Goal: Navigation & Orientation: Understand site structure

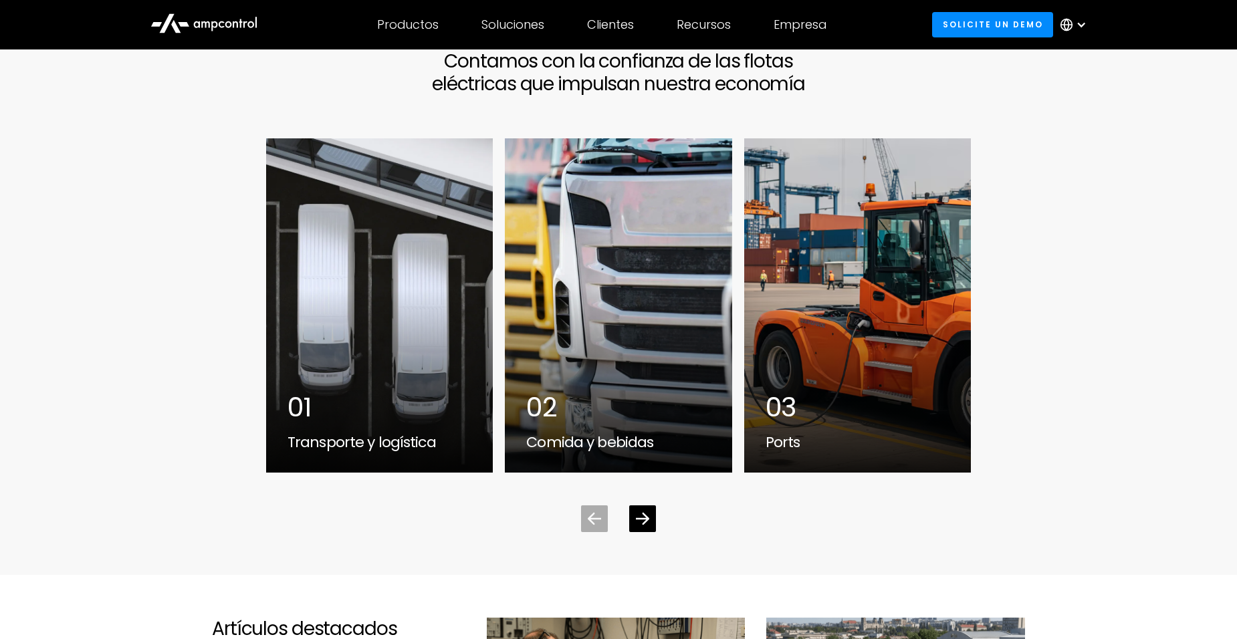
scroll to position [3611, 0]
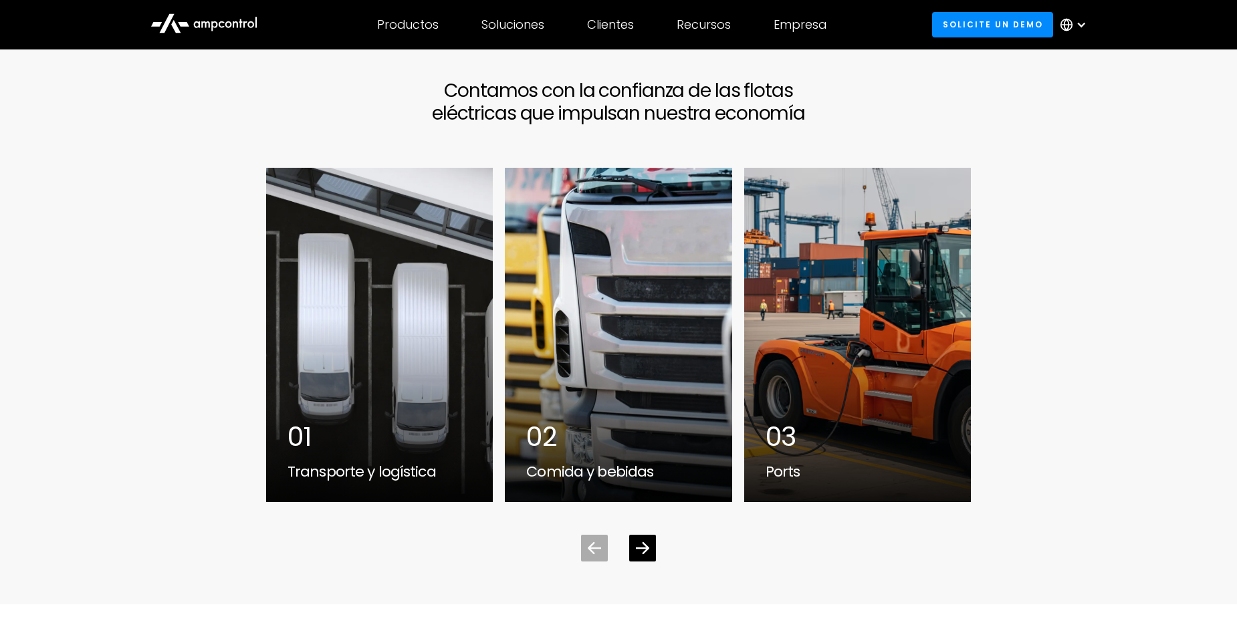
click at [643, 542] on icon "Next slide" at bounding box center [642, 548] width 13 height 13
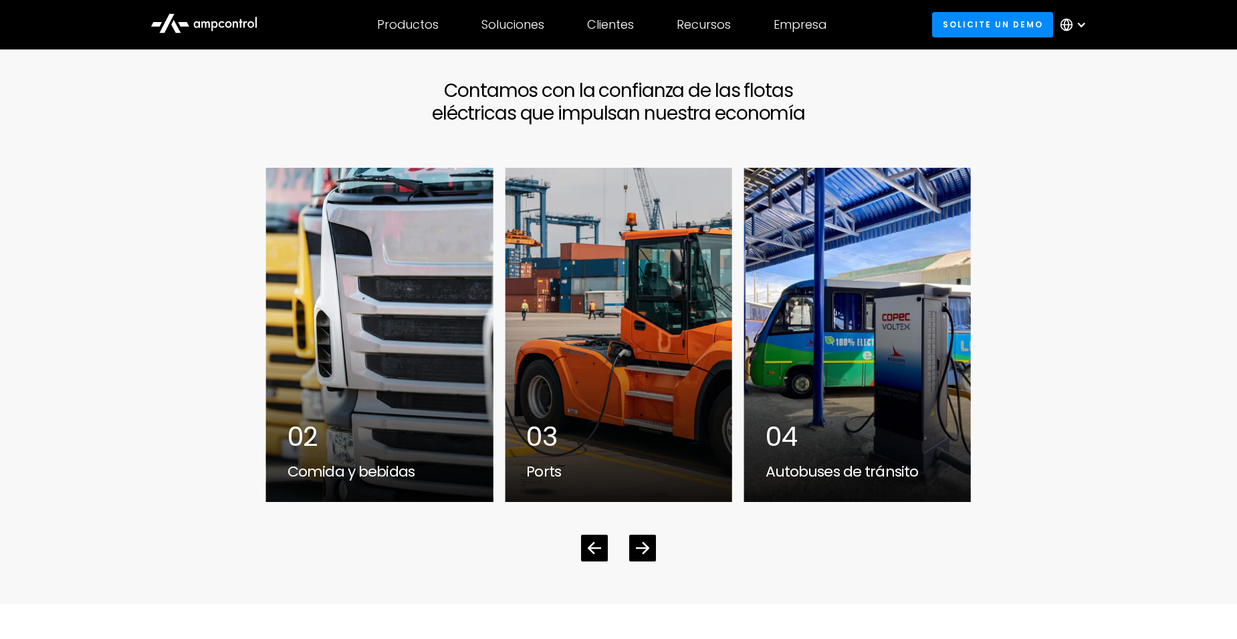
click at [643, 542] on icon "Next slide" at bounding box center [642, 548] width 13 height 13
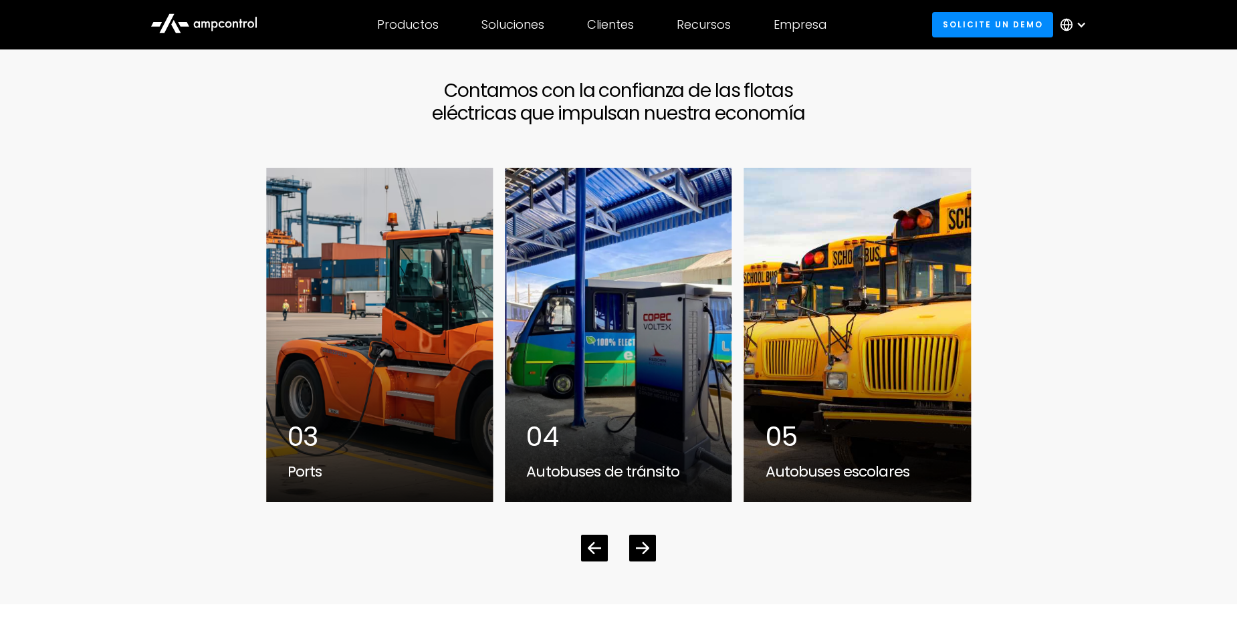
click at [643, 542] on icon "Next slide" at bounding box center [642, 548] width 13 height 12
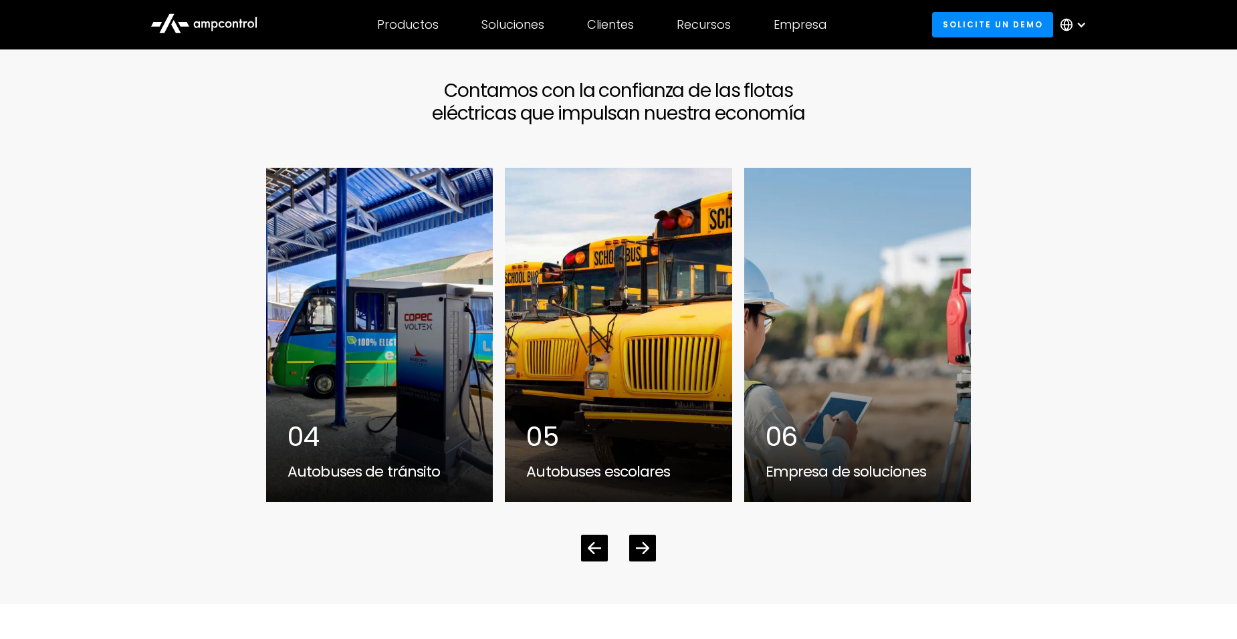
click at [643, 542] on icon "Next slide" at bounding box center [642, 548] width 13 height 12
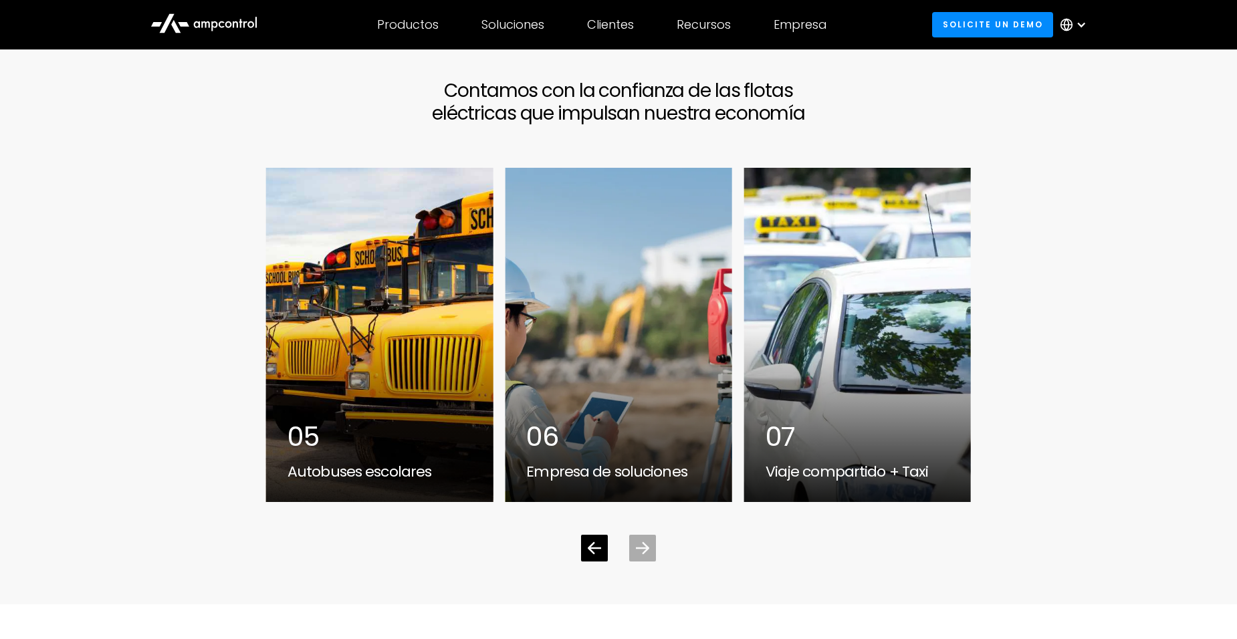
click at [643, 542] on icon "Next slide" at bounding box center [642, 548] width 13 height 12
click at [586, 535] on div "Previous slide" at bounding box center [594, 548] width 27 height 27
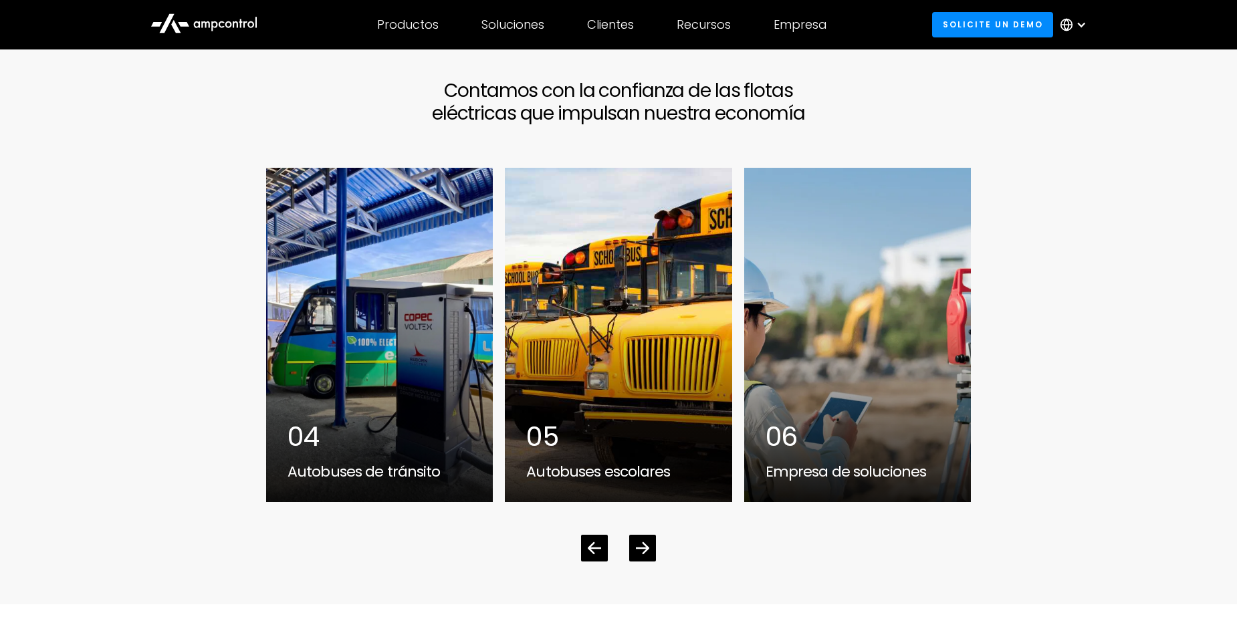
click at [586, 535] on div "Previous slide" at bounding box center [594, 548] width 27 height 27
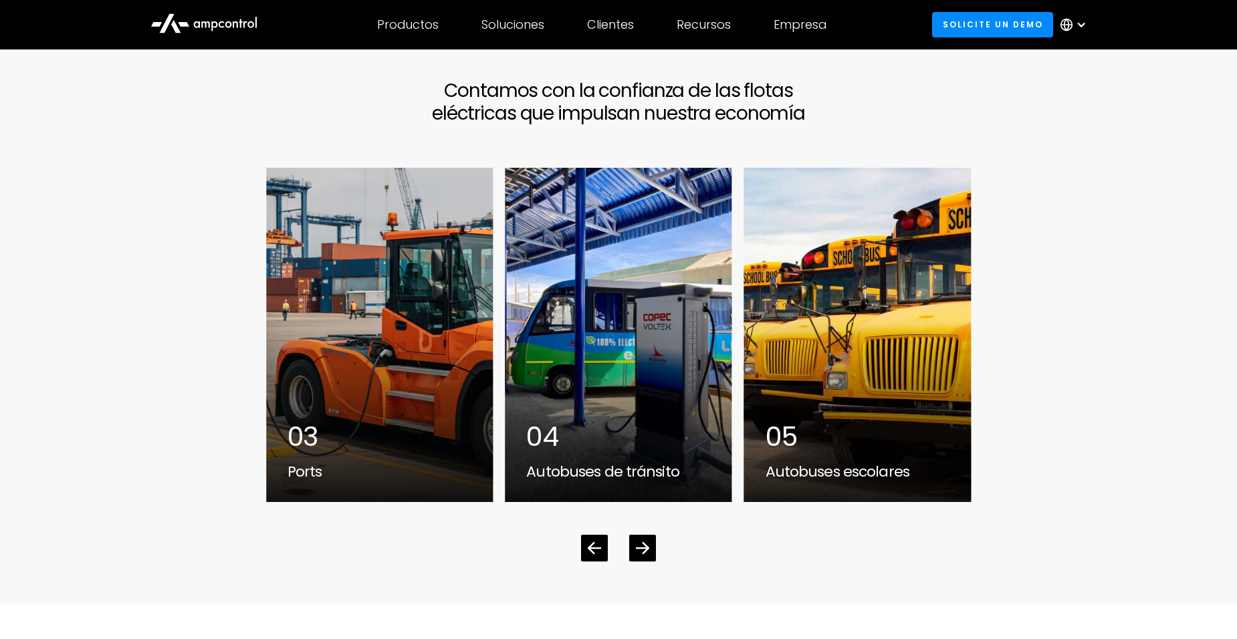
click at [586, 535] on div "Previous slide" at bounding box center [594, 548] width 27 height 27
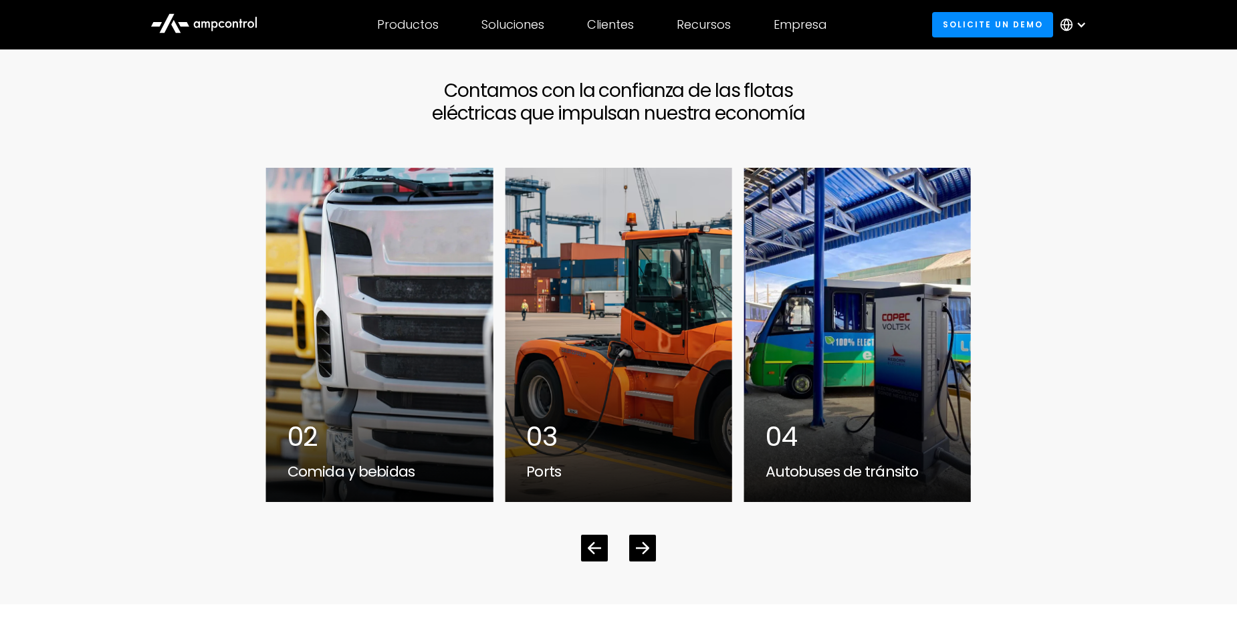
click at [586, 535] on div "Previous slide" at bounding box center [594, 548] width 27 height 27
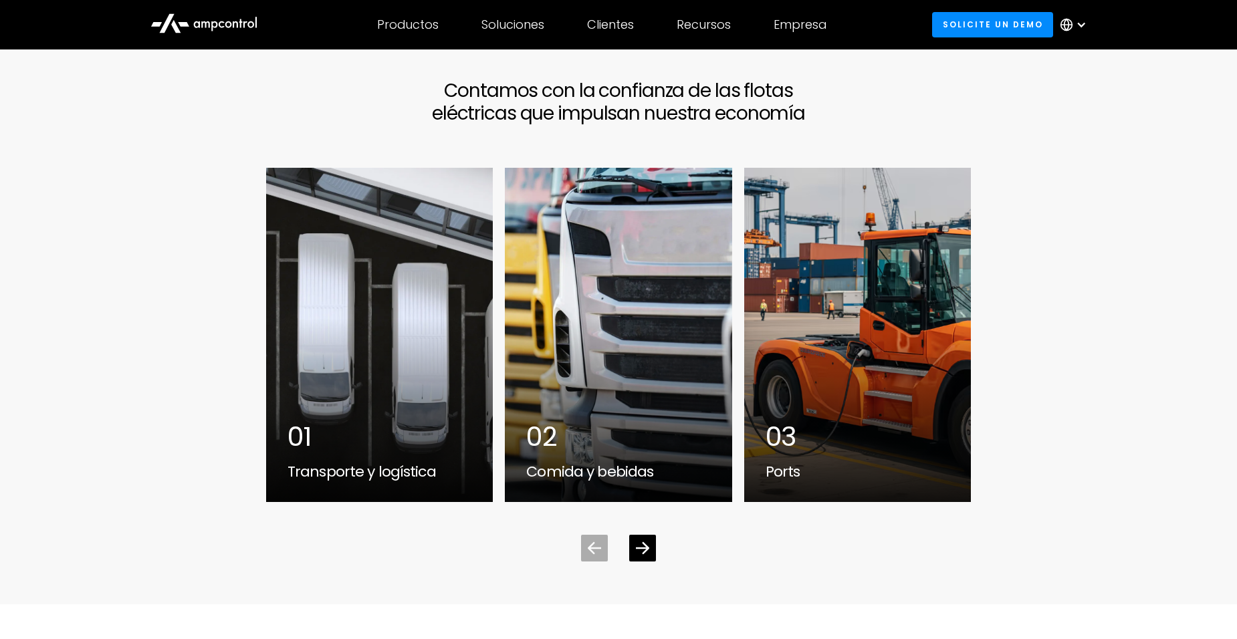
click at [586, 535] on div "Previous slide" at bounding box center [594, 548] width 27 height 27
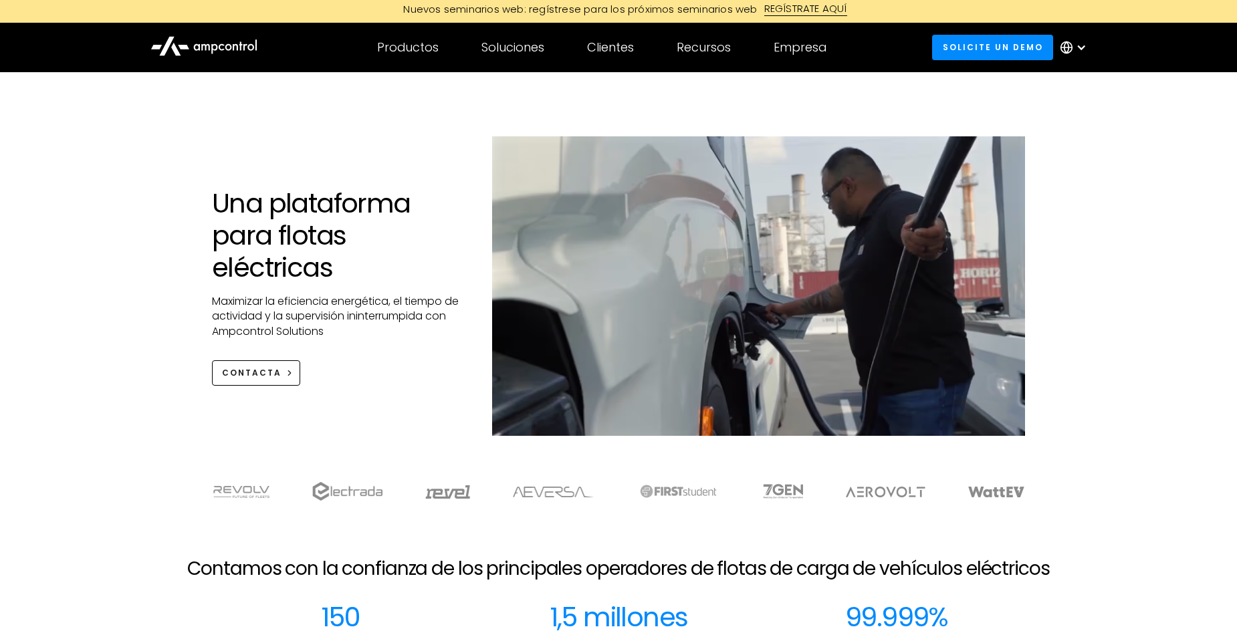
scroll to position [0, 0]
